Goal: Find specific page/section: Find specific page/section

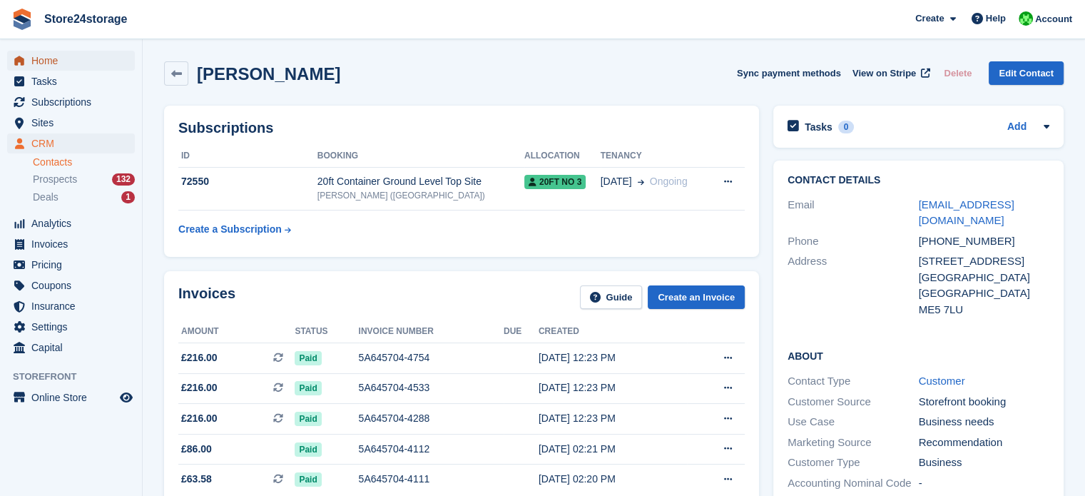
drag, startPoint x: 0, startPoint y: 0, endPoint x: 91, endPoint y: 68, distance: 113.7
click at [91, 68] on span "Home" at bounding box center [74, 61] width 86 height 20
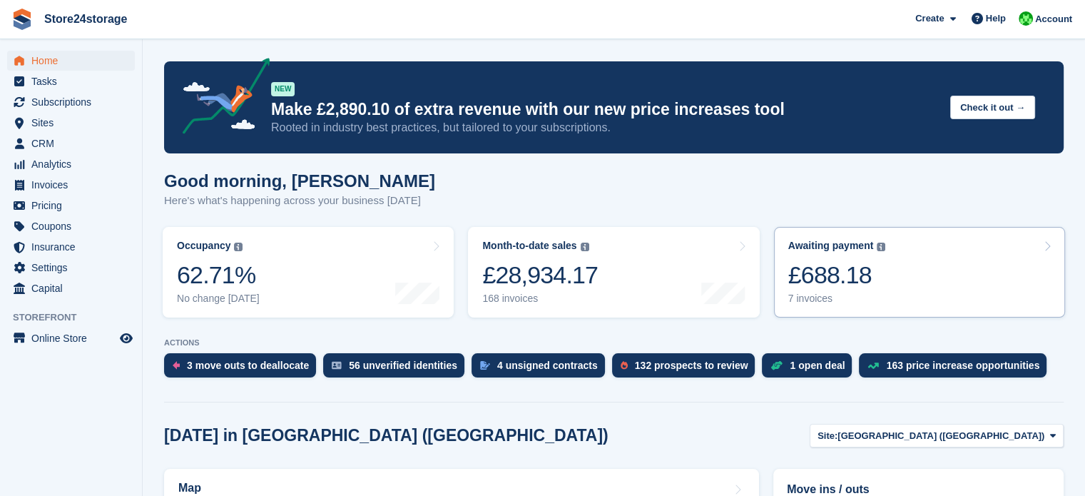
click at [889, 270] on link "Awaiting payment The total outstanding balance on all open invoices. £688.18 7 …" at bounding box center [919, 272] width 291 height 91
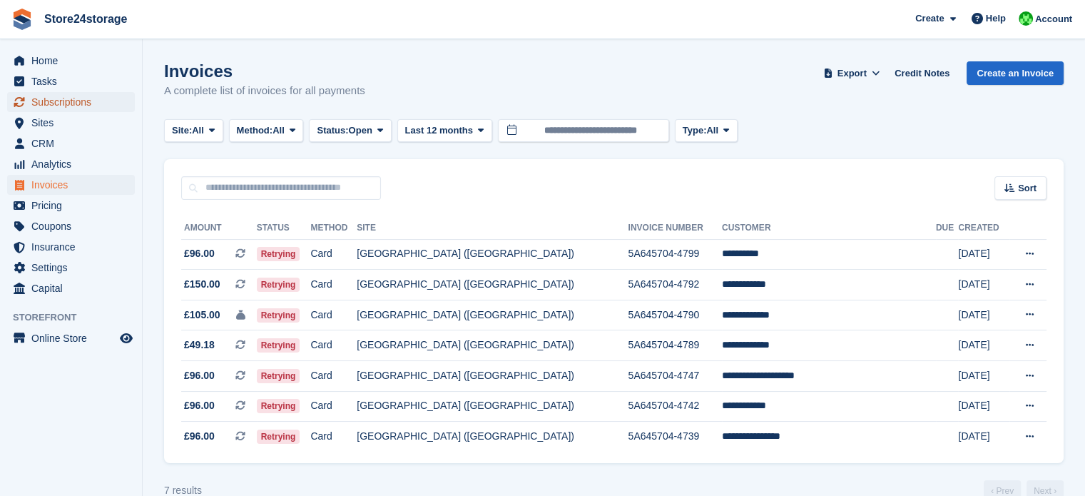
click at [73, 106] on span "Subscriptions" at bounding box center [74, 102] width 86 height 20
